Goal: Task Accomplishment & Management: Use online tool/utility

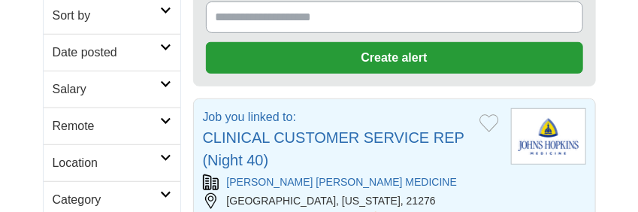
scroll to position [239, 0]
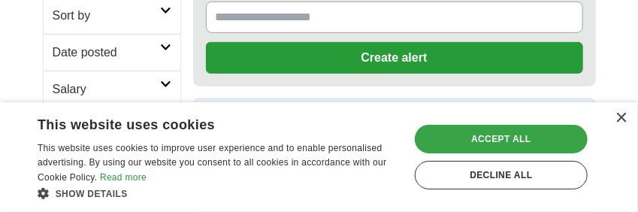
click at [489, 133] on div "Accept all" at bounding box center [501, 139] width 173 height 29
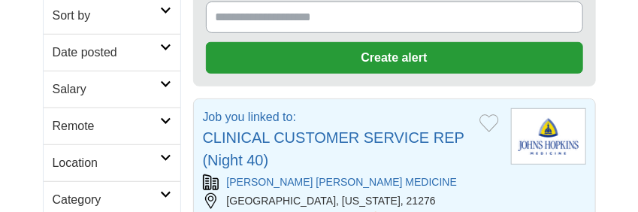
click at [165, 191] on icon at bounding box center [165, 195] width 11 height 8
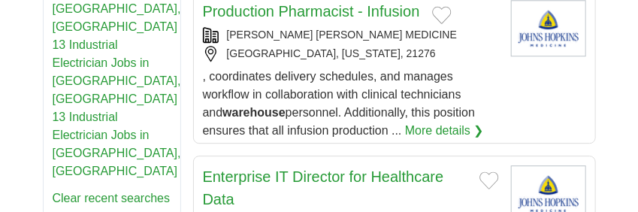
scroll to position [958, 0]
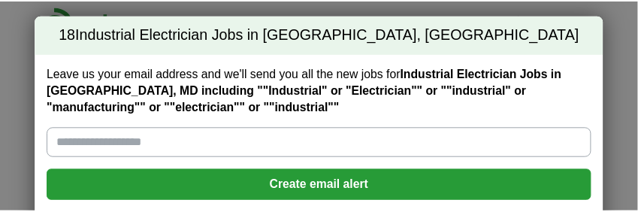
scroll to position [80, 0]
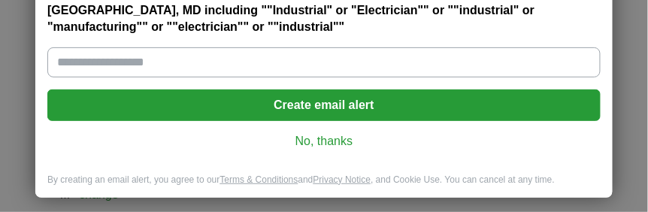
click at [329, 138] on link "No, thanks" at bounding box center [323, 141] width 529 height 17
